Goal: Find contact information: Find contact information

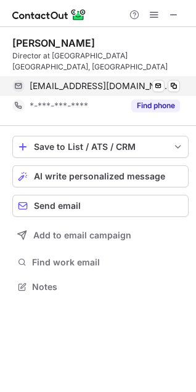
scroll to position [278, 196]
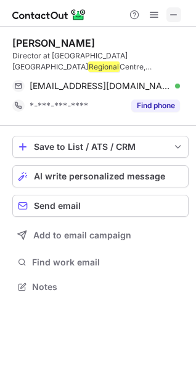
click at [172, 20] on span at bounding box center [174, 15] width 10 height 10
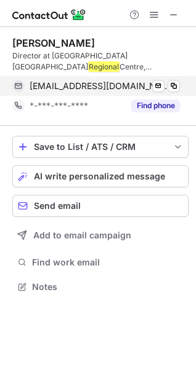
click at [180, 86] on div "[EMAIL_ADDRESS][DOMAIN_NAME] Verified Send email Copy" at bounding box center [95, 86] width 167 height 20
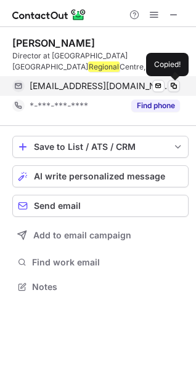
click at [177, 86] on span at bounding box center [174, 86] width 10 height 10
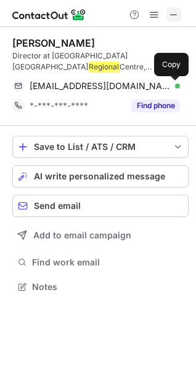
click at [177, 16] on span at bounding box center [174, 15] width 10 height 10
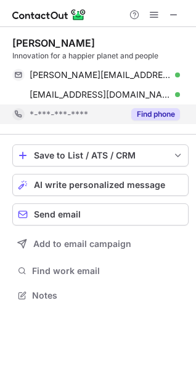
scroll to position [6, 6]
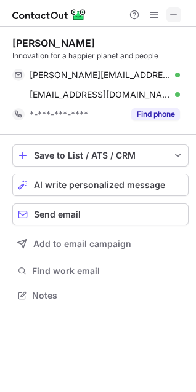
click at [171, 10] on span at bounding box center [174, 15] width 10 height 10
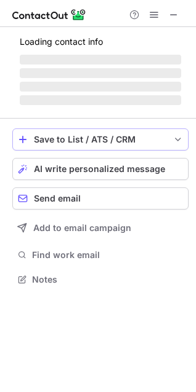
scroll to position [278, 196]
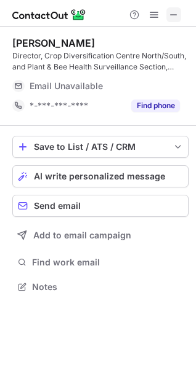
click at [170, 10] on span at bounding box center [174, 15] width 10 height 10
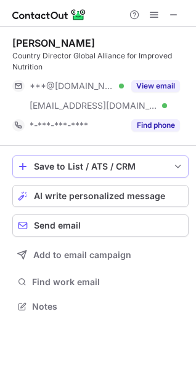
scroll to position [298, 196]
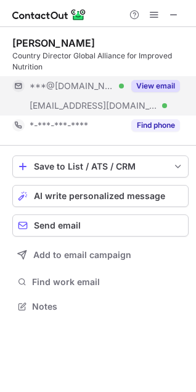
click at [156, 86] on button "View email" at bounding box center [155, 86] width 49 height 12
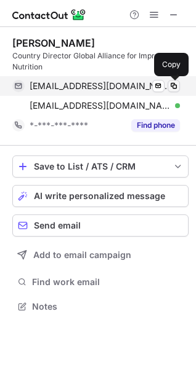
click at [170, 86] on span at bounding box center [174, 86] width 10 height 10
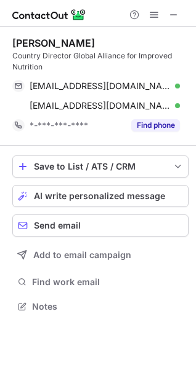
click at [169, 4] on div at bounding box center [98, 13] width 196 height 27
click at [169, 24] on div at bounding box center [98, 13] width 196 height 27
click at [173, 12] on span at bounding box center [174, 15] width 10 height 10
